Goal: Navigation & Orientation: Find specific page/section

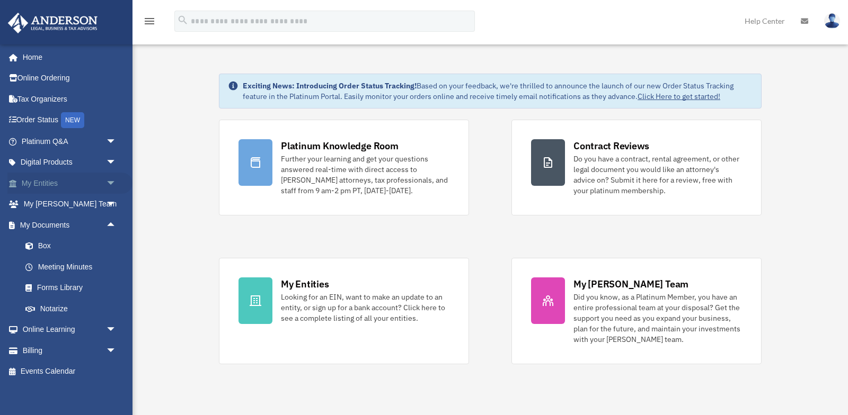
click at [111, 183] on span "arrow_drop_down" at bounding box center [116, 184] width 21 height 22
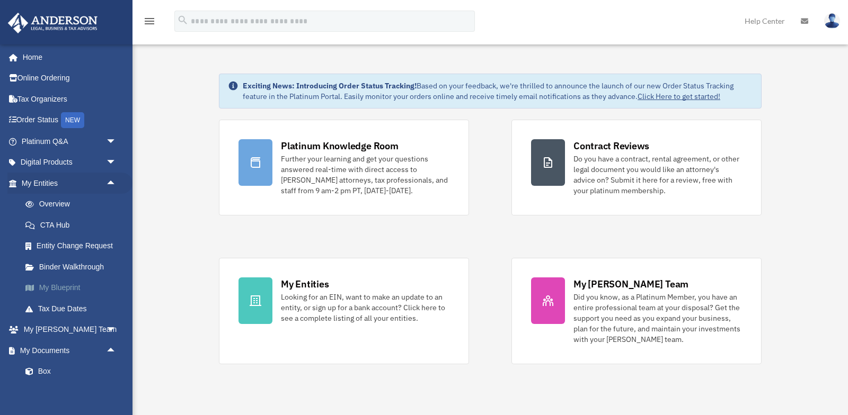
click at [67, 290] on link "My Blueprint" at bounding box center [74, 288] width 118 height 21
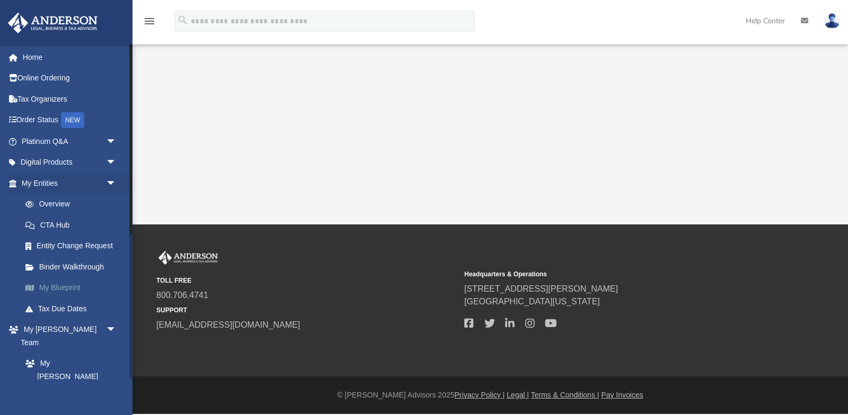
click at [69, 285] on link "My Blueprint" at bounding box center [74, 288] width 118 height 21
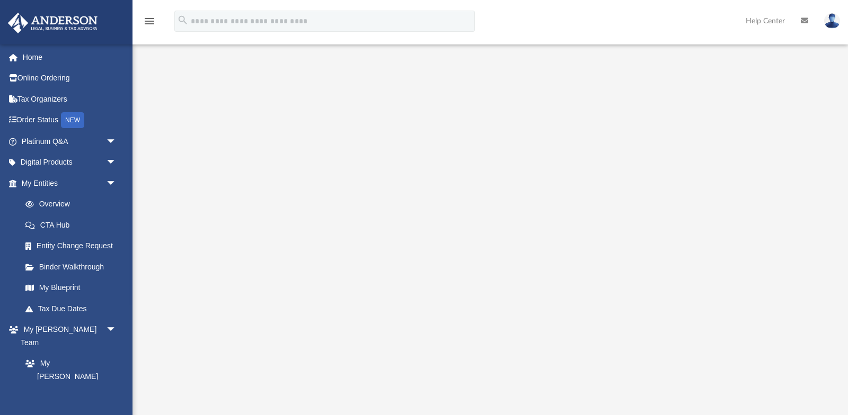
scroll to position [9, 0]
